Goal: Task Accomplishment & Management: Complete application form

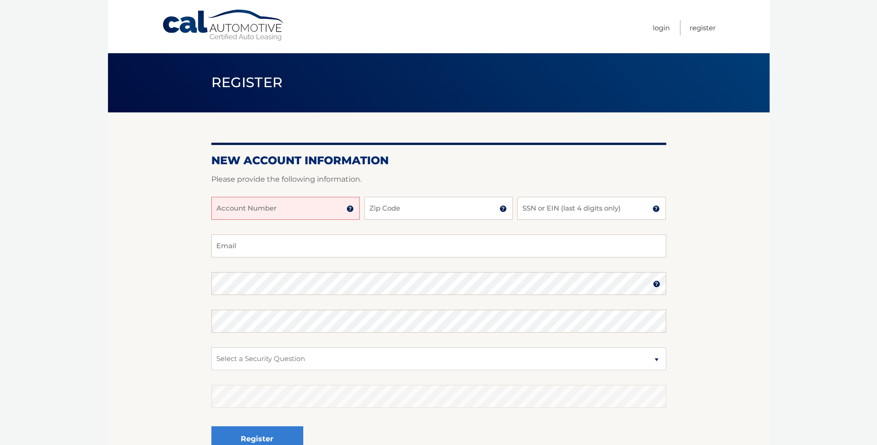
click at [325, 214] on input "Account Number" at bounding box center [285, 208] width 148 height 23
type input "44455523762"
click at [420, 213] on input "Zip Code" at bounding box center [438, 208] width 148 height 23
type input "19002"
click at [606, 209] on input "SSN or EIN (last 4 digits only)" at bounding box center [591, 208] width 148 height 23
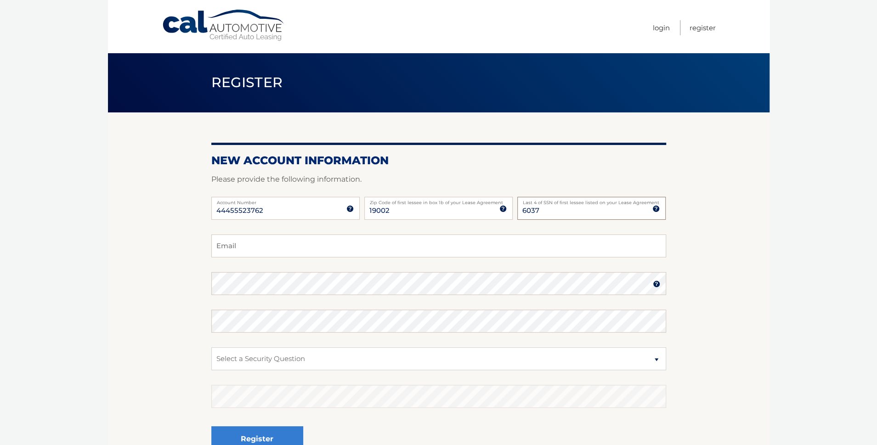
type input "6037"
click at [373, 244] on input "Email" at bounding box center [438, 246] width 455 height 23
type input "[EMAIL_ADDRESS][DOMAIN_NAME]"
click at [287, 363] on select "Select a Security Question What was the name of your elementary school? What is…" at bounding box center [438, 359] width 455 height 23
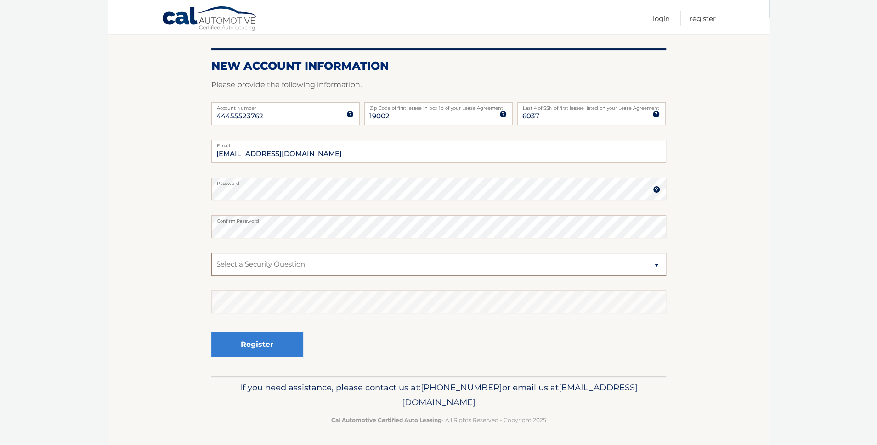
scroll to position [96, 0]
click at [324, 265] on select "Select a Security Question What was the name of your elementary school? What is…" at bounding box center [438, 263] width 455 height 23
click at [347, 269] on select "Select a Security Question What was the name of your elementary school? What is…" at bounding box center [438, 263] width 455 height 23
select select "1"
click at [211, 252] on select "Select a Security Question What was the name of your elementary school? What is…" at bounding box center [438, 263] width 455 height 23
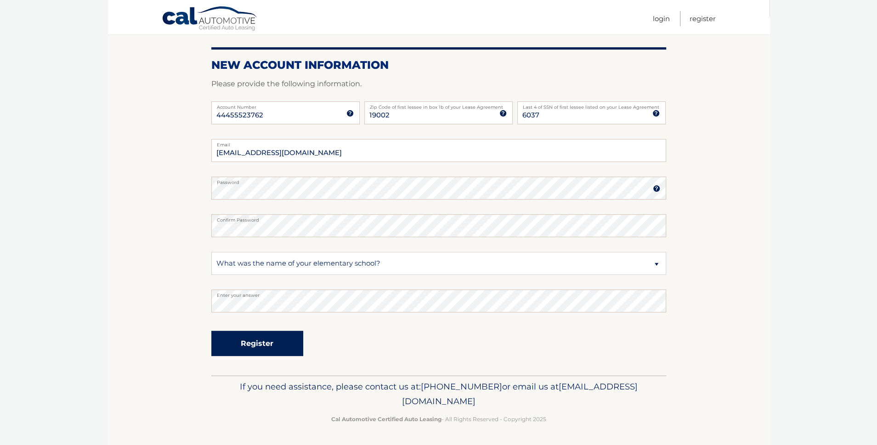
click at [273, 344] on button "Register" at bounding box center [257, 343] width 92 height 25
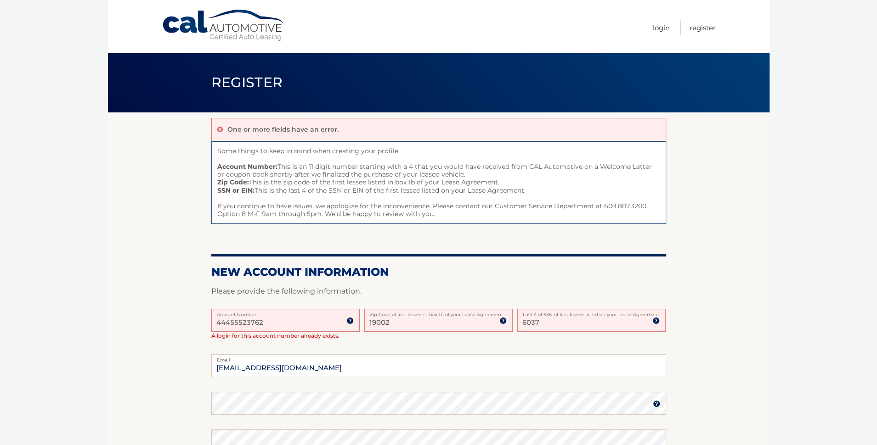
drag, startPoint x: 198, startPoint y: 325, endPoint x: 181, endPoint y: 323, distance: 16.7
click at [175, 327] on section "One or more fields have an error. Some things to keep in mind when creating you…" at bounding box center [438, 352] width 661 height 479
type input "44455523762"
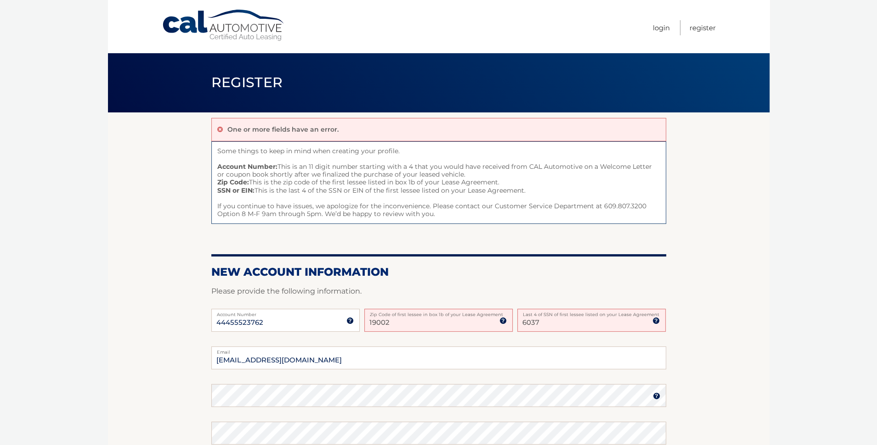
click at [433, 344] on div "44455523762 Account Number 11 digit account number provided on your coupon book…" at bounding box center [438, 328] width 455 height 38
click at [444, 355] on input "[EMAIL_ADDRESS][DOMAIN_NAME]" at bounding box center [438, 358] width 455 height 23
click at [435, 322] on input "19002" at bounding box center [438, 320] width 148 height 23
drag, startPoint x: 405, startPoint y: 327, endPoint x: 233, endPoint y: 331, distance: 171.8
click at [237, 330] on div "44455523762 Account Number 11 digit account number provided on your coupon book…" at bounding box center [438, 328] width 455 height 38
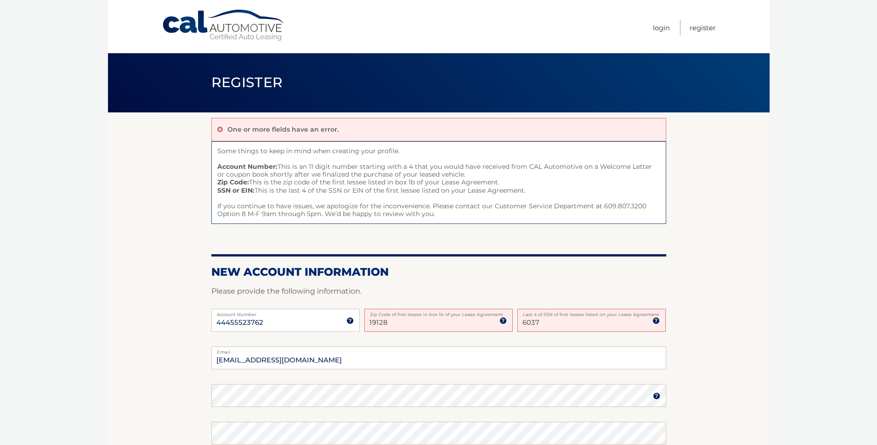
click at [559, 323] on input "6037" at bounding box center [591, 320] width 148 height 23
click at [561, 360] on input "[EMAIL_ADDRESS][DOMAIN_NAME]" at bounding box center [438, 358] width 455 height 23
drag, startPoint x: 359, startPoint y: 323, endPoint x: 329, endPoint y: 330, distance: 31.2
click at [303, 322] on div "44455523762 Account Number 11 digit account number provided on your coupon book…" at bounding box center [438, 328] width 455 height 38
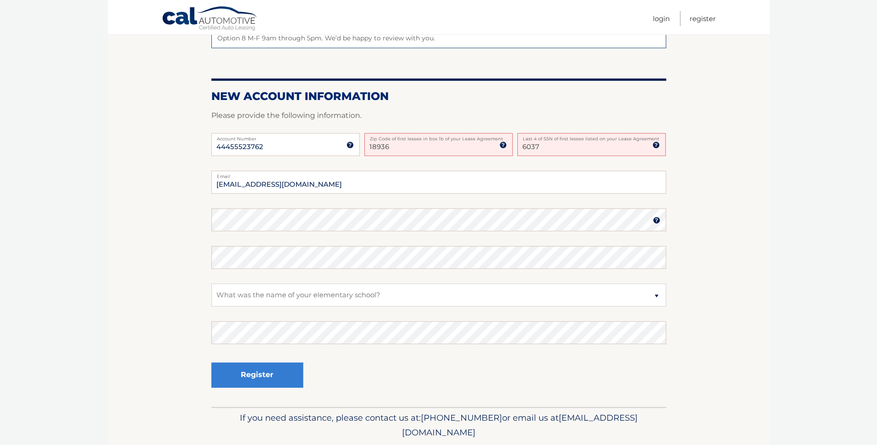
scroll to position [207, 0]
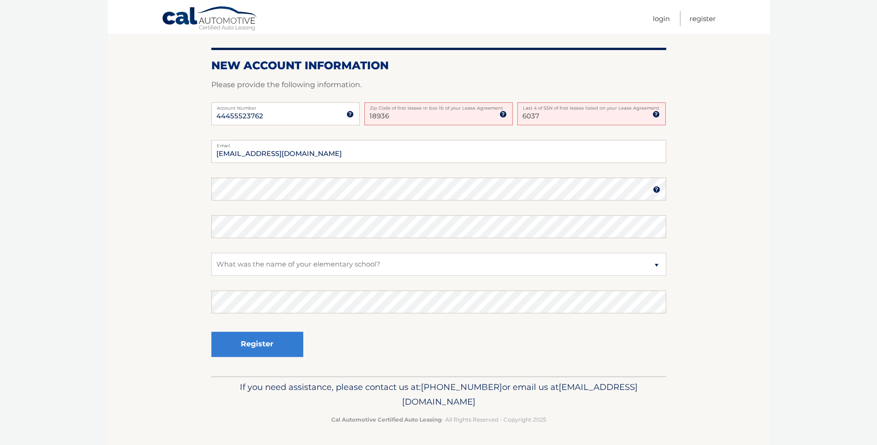
type input "18936"
click at [256, 115] on input "44455523762" at bounding box center [285, 113] width 148 height 23
paste input "Cloudnova"
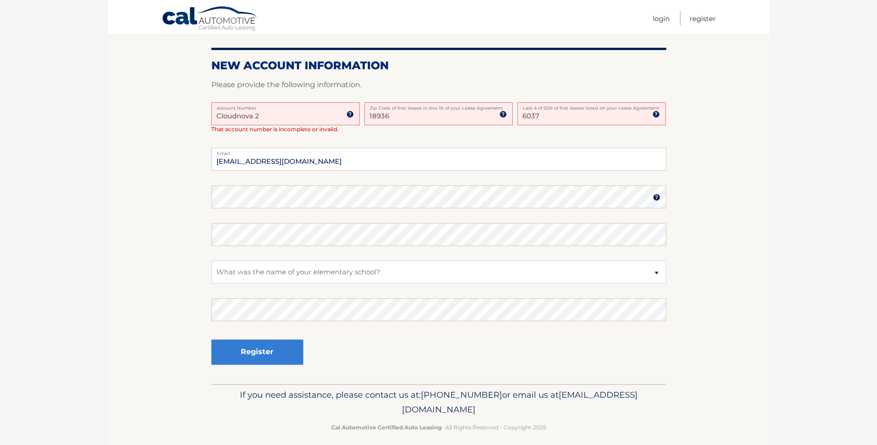
type input "44455523762"
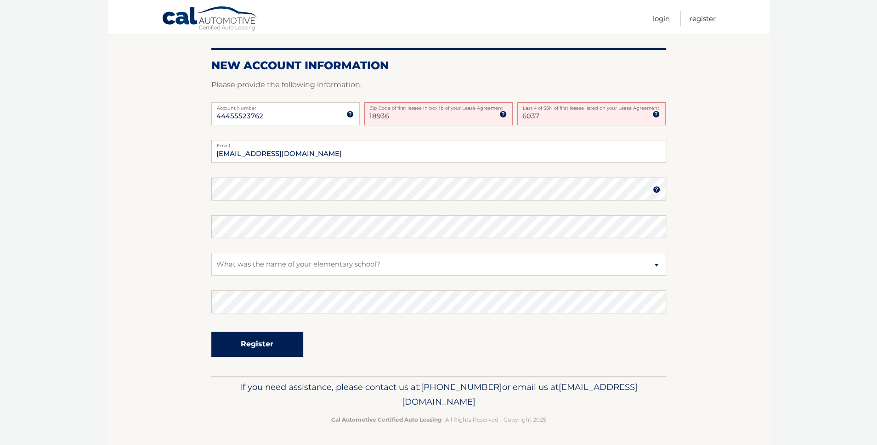
click at [270, 344] on button "Register" at bounding box center [257, 344] width 92 height 25
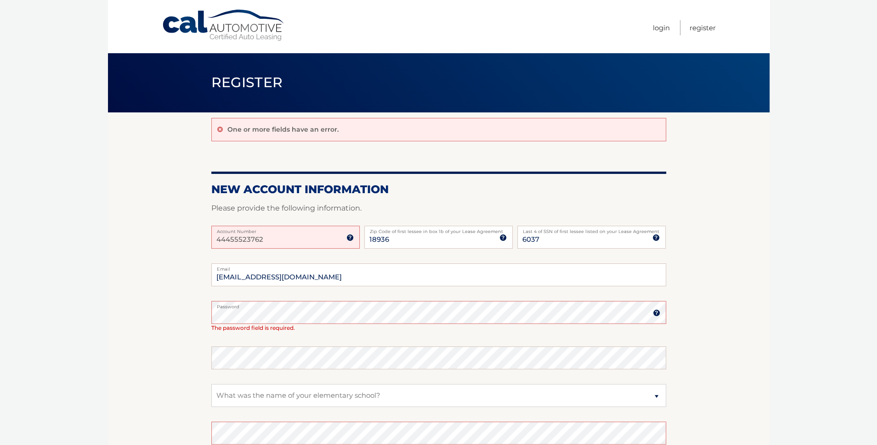
click at [255, 344] on fieldset "mitchr7@yahoo.com Email Password Password should be a minimum of 6 characters a…" at bounding box center [438, 390] width 455 height 252
click at [242, 394] on select "Select a Security Question What was the name of your elementary school? What is…" at bounding box center [438, 395] width 455 height 23
click at [289, 401] on select "Select a Security Question What was the name of your elementary school? What is…" at bounding box center [438, 395] width 455 height 23
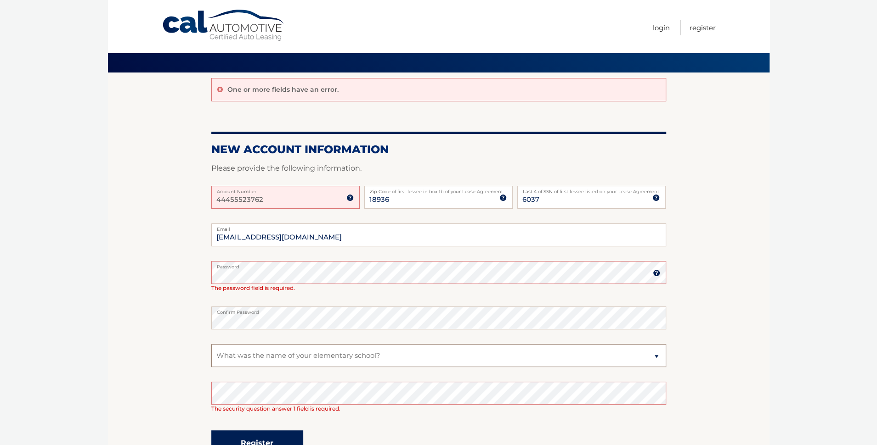
scroll to position [92, 0]
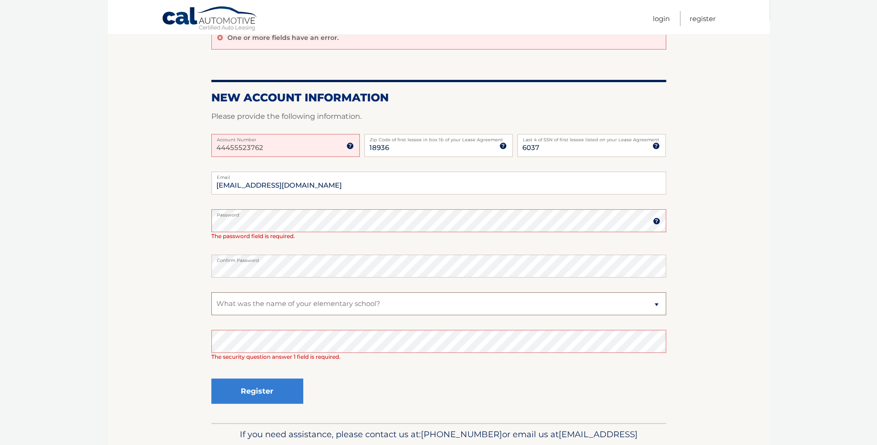
click at [296, 308] on select "Select a Security Question What was the name of your elementary school? What is…" at bounding box center [438, 304] width 455 height 23
click at [211, 293] on select "Select a Security Question What was the name of your elementary school? What is…" at bounding box center [438, 304] width 455 height 23
click at [254, 387] on button "Register" at bounding box center [257, 391] width 92 height 25
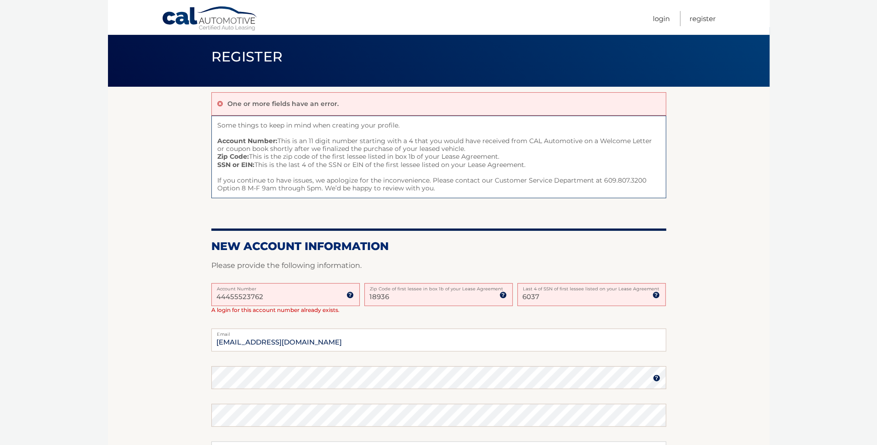
scroll to position [92, 0]
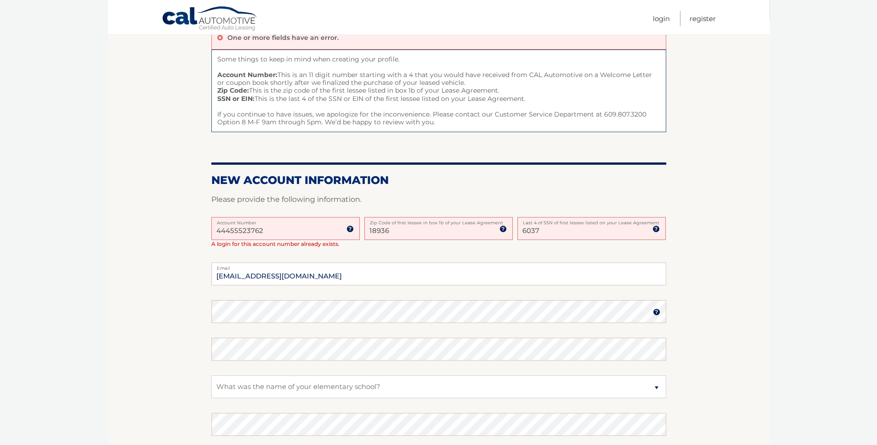
click at [407, 230] on input "18936" at bounding box center [438, 228] width 148 height 23
